Goal: Task Accomplishment & Management: Manage account settings

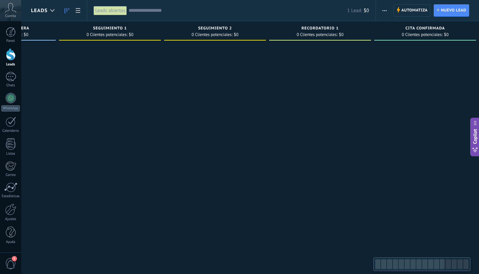
scroll to position [0, 1241]
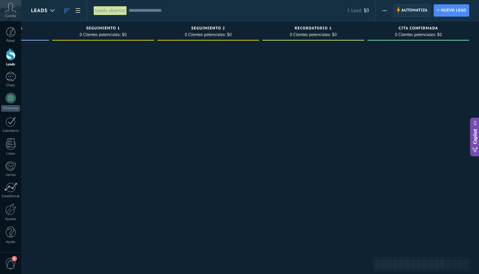
click at [410, 11] on span "Automatiza" at bounding box center [415, 11] width 26 height 12
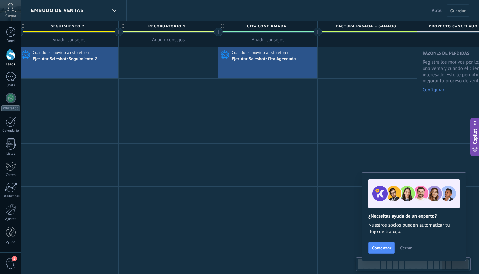
scroll to position [0, 1540]
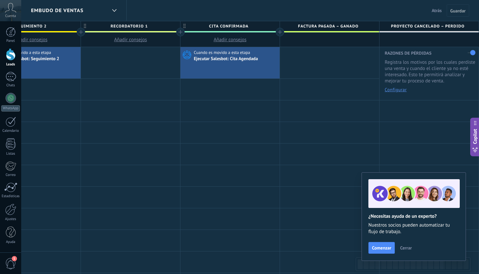
click at [280, 32] on div at bounding box center [280, 32] width 8 height 8
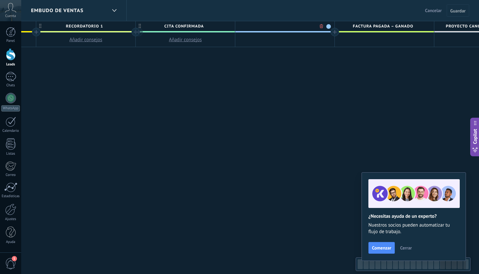
scroll to position [0, 1588]
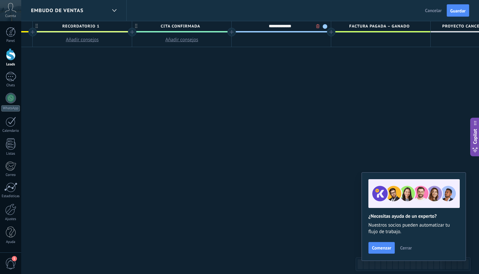
type input "**********"
click at [326, 26] on span at bounding box center [325, 26] width 5 height 5
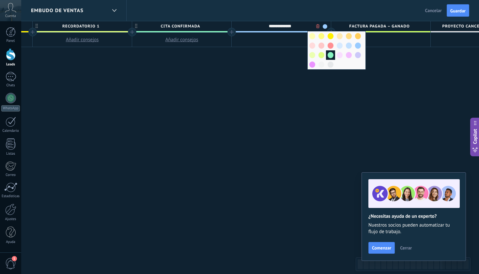
click at [329, 55] on span at bounding box center [331, 55] width 6 height 6
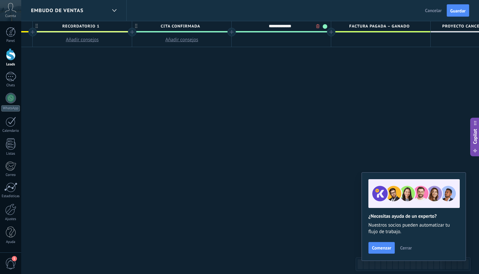
click at [457, 14] on button "Guardar" at bounding box center [458, 10] width 23 height 12
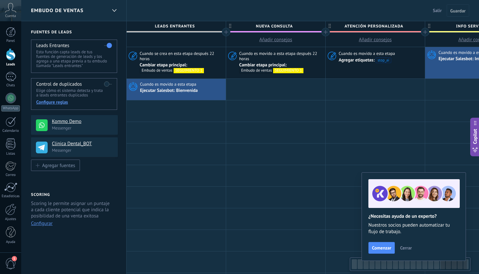
scroll to position [0, 1588]
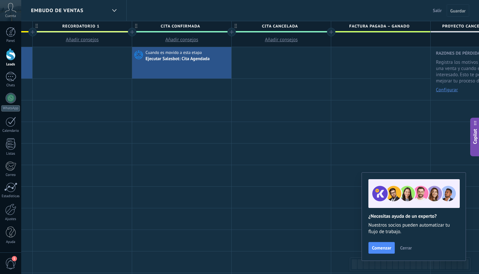
click at [436, 12] on span "Salir" at bounding box center [437, 11] width 9 height 6
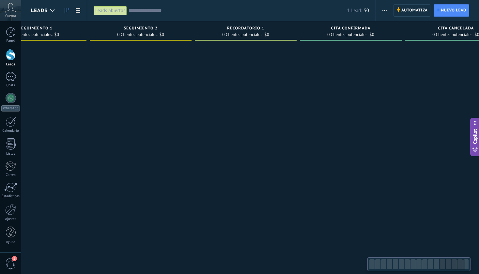
scroll to position [0, 1346]
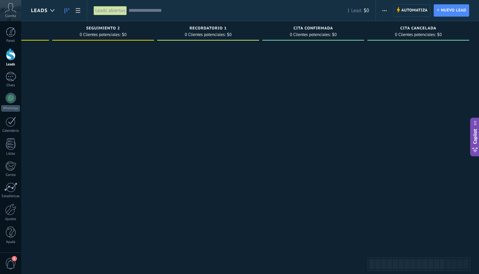
click at [412, 24] on div "Cita cancelada 0 Clientes potenciales: $0" at bounding box center [419, 30] width 102 height 19
drag, startPoint x: 408, startPoint y: 27, endPoint x: 445, endPoint y: 27, distance: 36.6
click at [445, 27] on div "Cita cancelada" at bounding box center [418, 29] width 95 height 6
